Goal: Navigation & Orientation: Find specific page/section

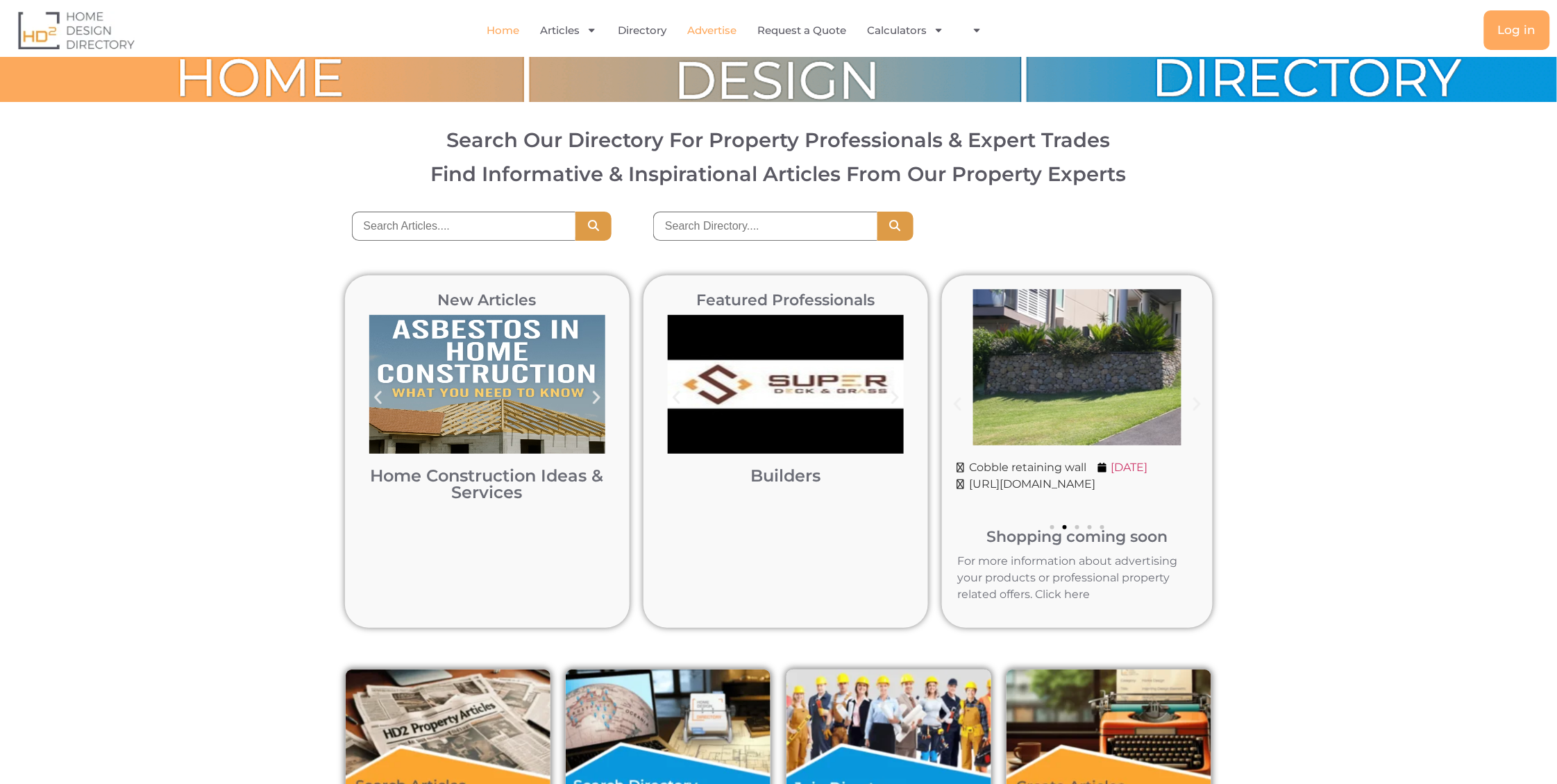
click at [711, 33] on link "Advertise" at bounding box center [712, 30] width 49 height 32
